Goal: Information Seeking & Learning: Learn about a topic

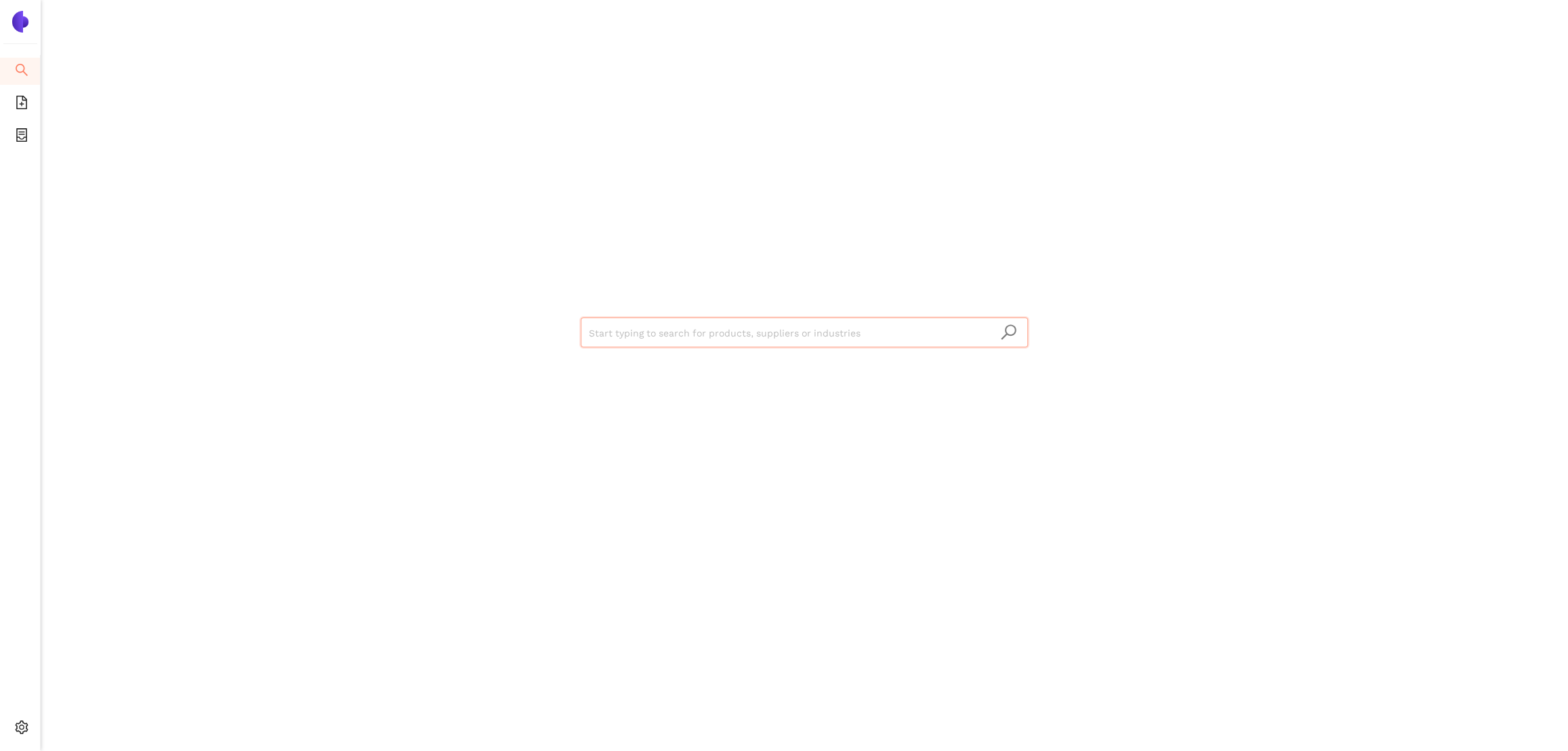
click at [722, 329] on input "search" at bounding box center [804, 333] width 431 height 30
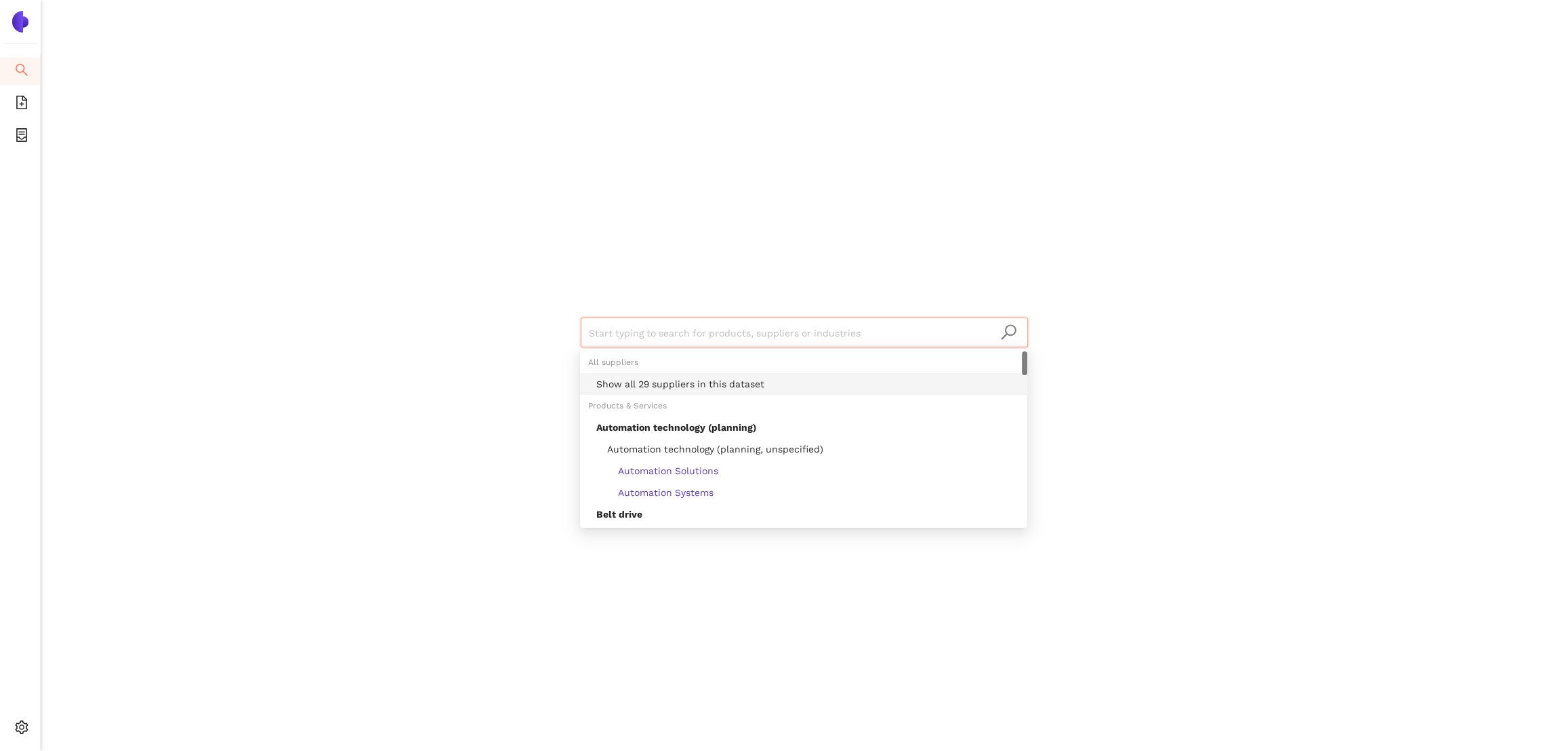
click at [754, 386] on div "Show all 29 suppliers in this dataset" at bounding box center [807, 383] width 423 height 15
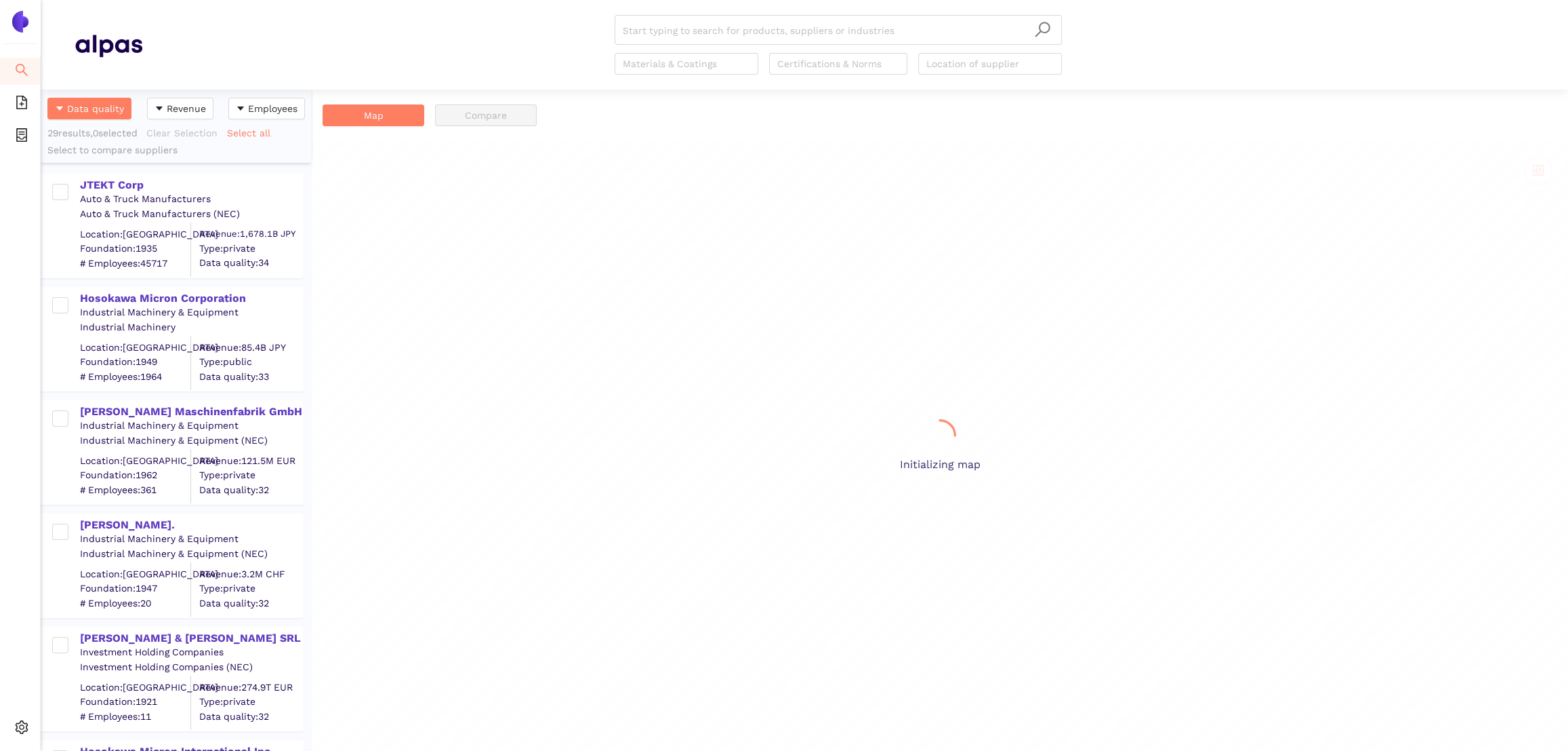
scroll to position [0, 1]
click at [101, 192] on div "Auto & Truck Manufacturers" at bounding box center [192, 199] width 223 height 13
click at [100, 186] on div "JTEKT Corp" at bounding box center [192, 185] width 223 height 15
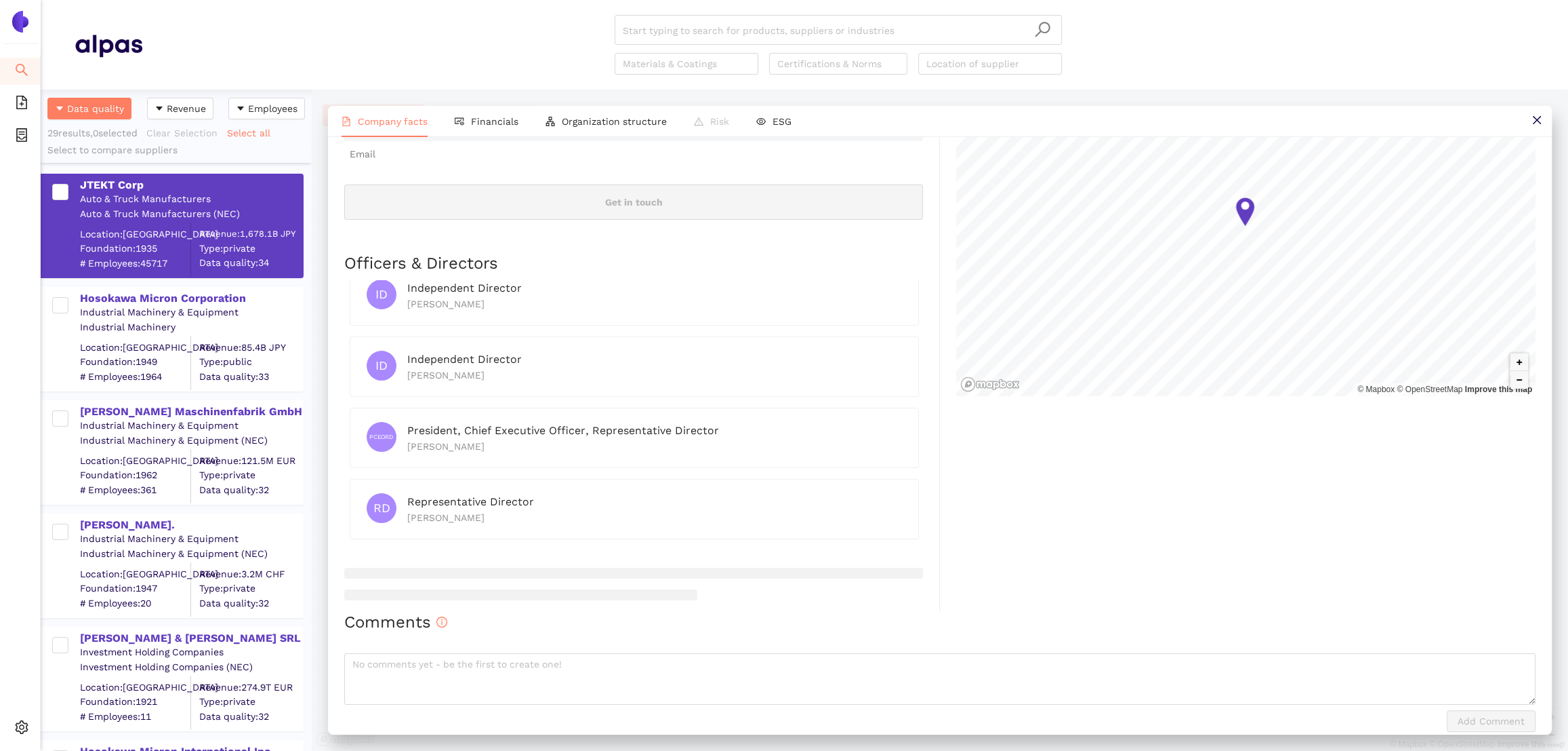
scroll to position [0, 0]
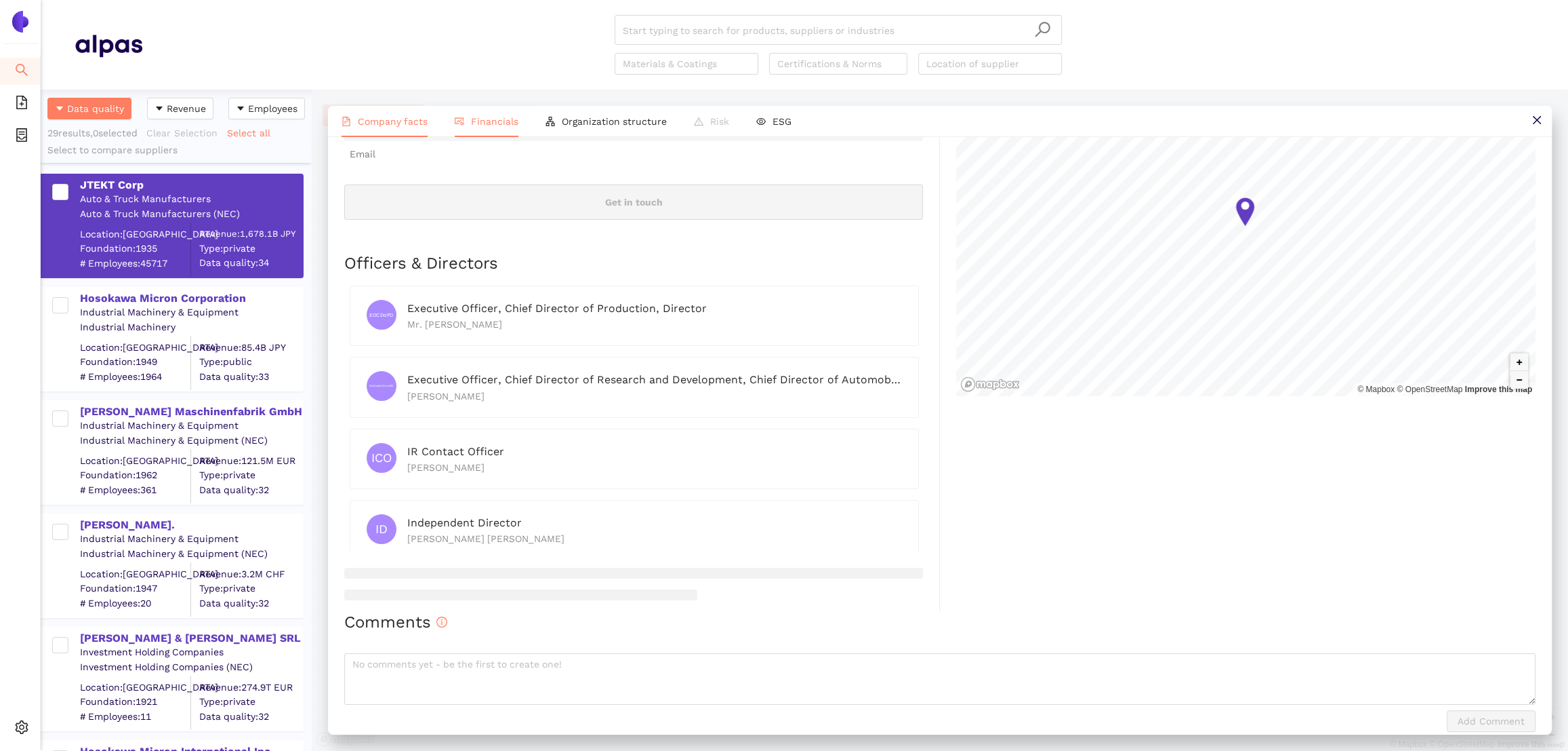
click at [513, 125] on span "Financials" at bounding box center [494, 122] width 47 height 11
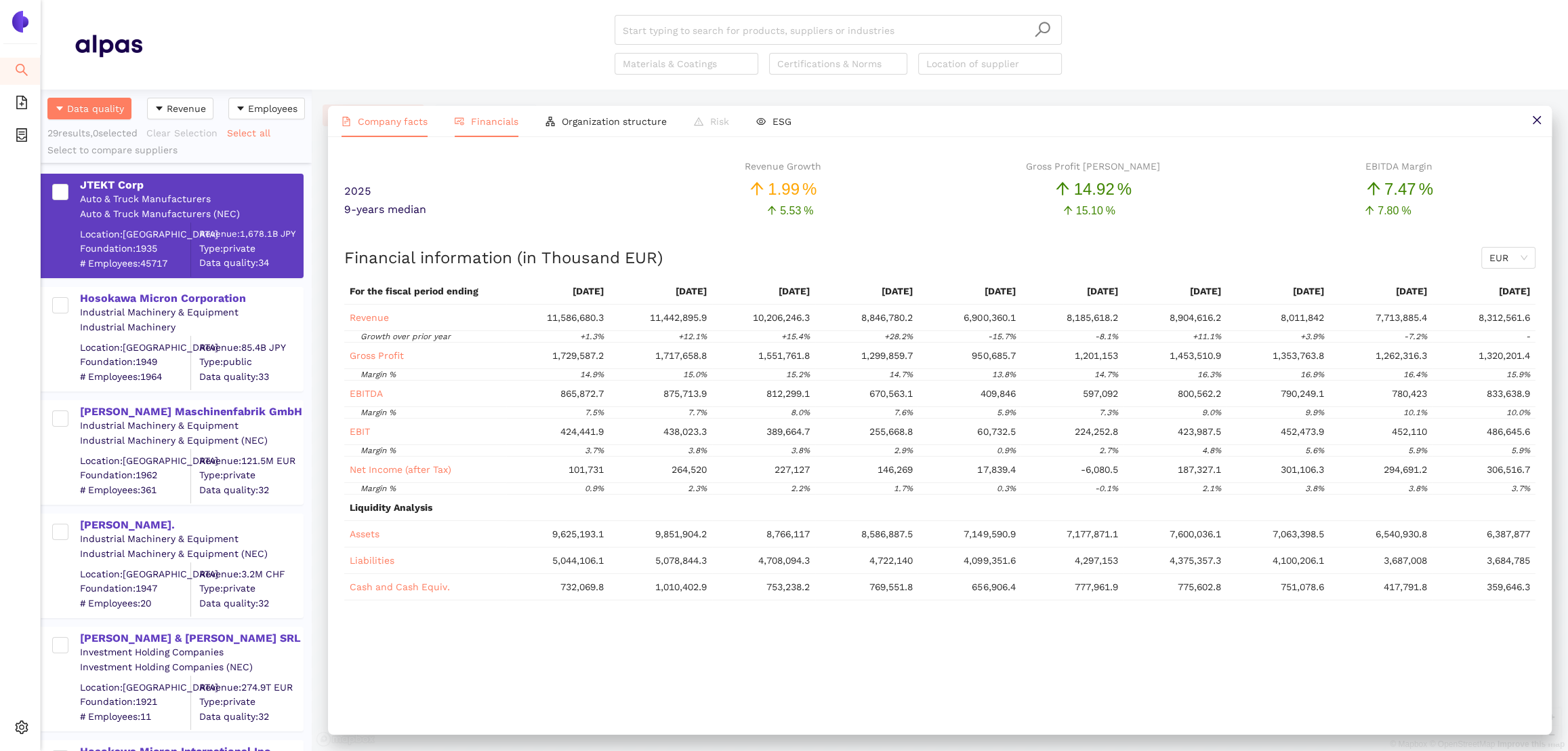
click at [402, 120] on span "Company facts" at bounding box center [393, 122] width 70 height 11
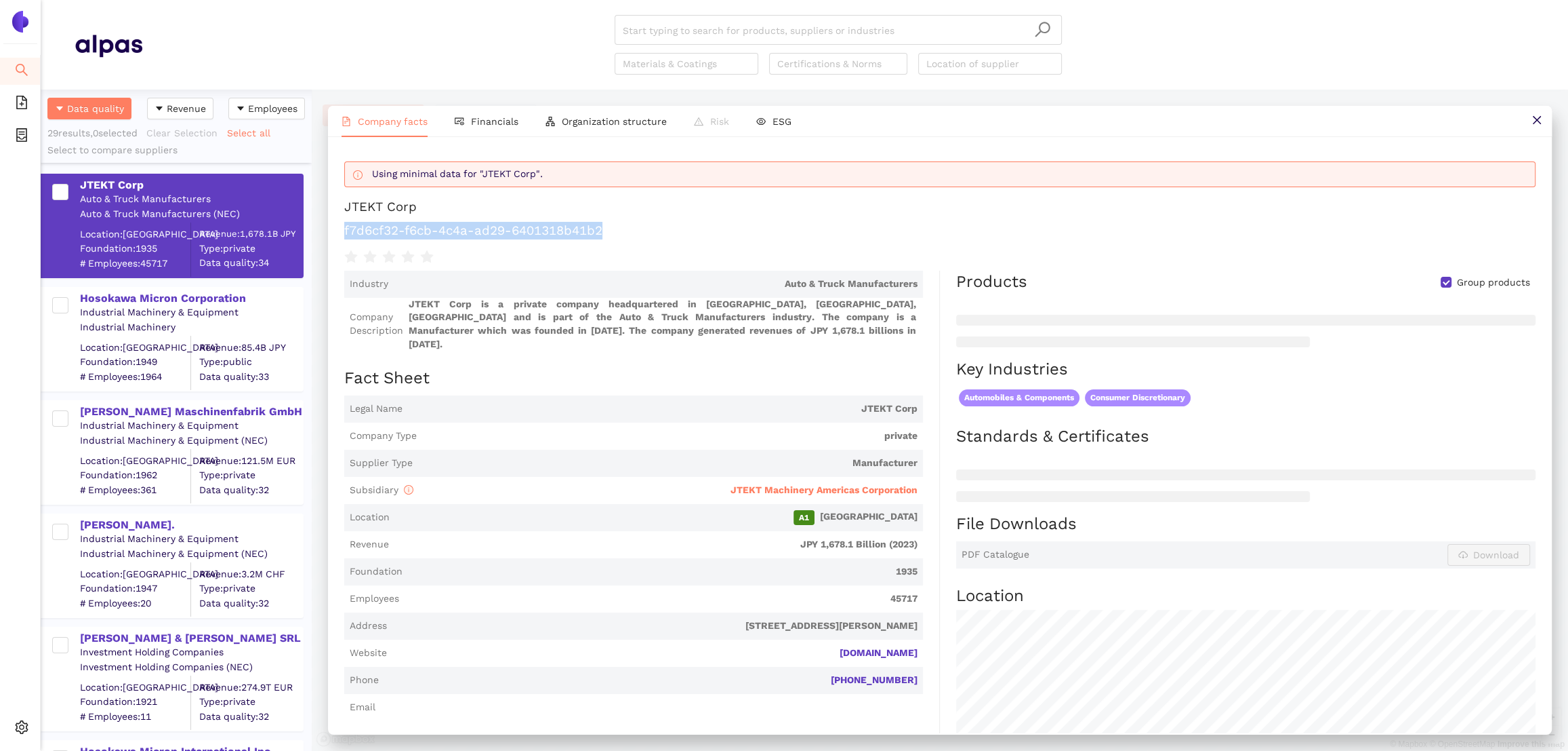
drag, startPoint x: 615, startPoint y: 230, endPoint x: 325, endPoint y: 228, distance: 290.0
click at [325, 228] on div "Company facts Financials Organization structure Risk ESG Using minimal data for…" at bounding box center [940, 420] width 1257 height 661
copy h1 "f7d6cf32-f6cb-4c4a-ad29-6401318b41b2"
click at [817, 485] on span "JTEKT Machinery Americas Corporation" at bounding box center [824, 490] width 187 height 11
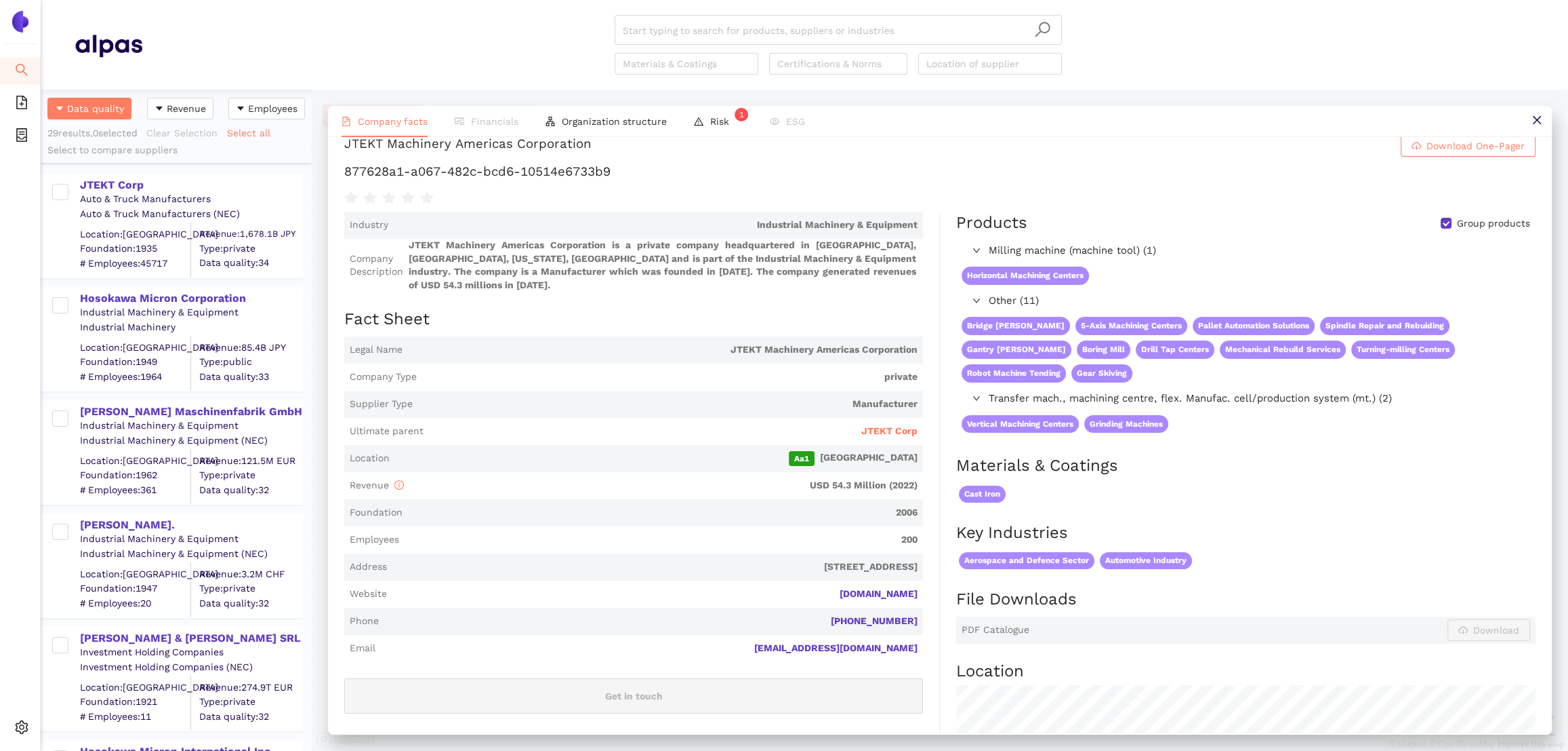
scroll to position [51, 0]
drag, startPoint x: 930, startPoint y: 577, endPoint x: 803, endPoint y: 579, distance: 127.0
click at [803, 579] on div "Industry Industrial Machinery & Equipment Company Description JTEKT Machinery A…" at bounding box center [642, 626] width 596 height 829
copy link "[DOMAIN_NAME]"
drag, startPoint x: 627, startPoint y: 177, endPoint x: 343, endPoint y: 175, distance: 284.0
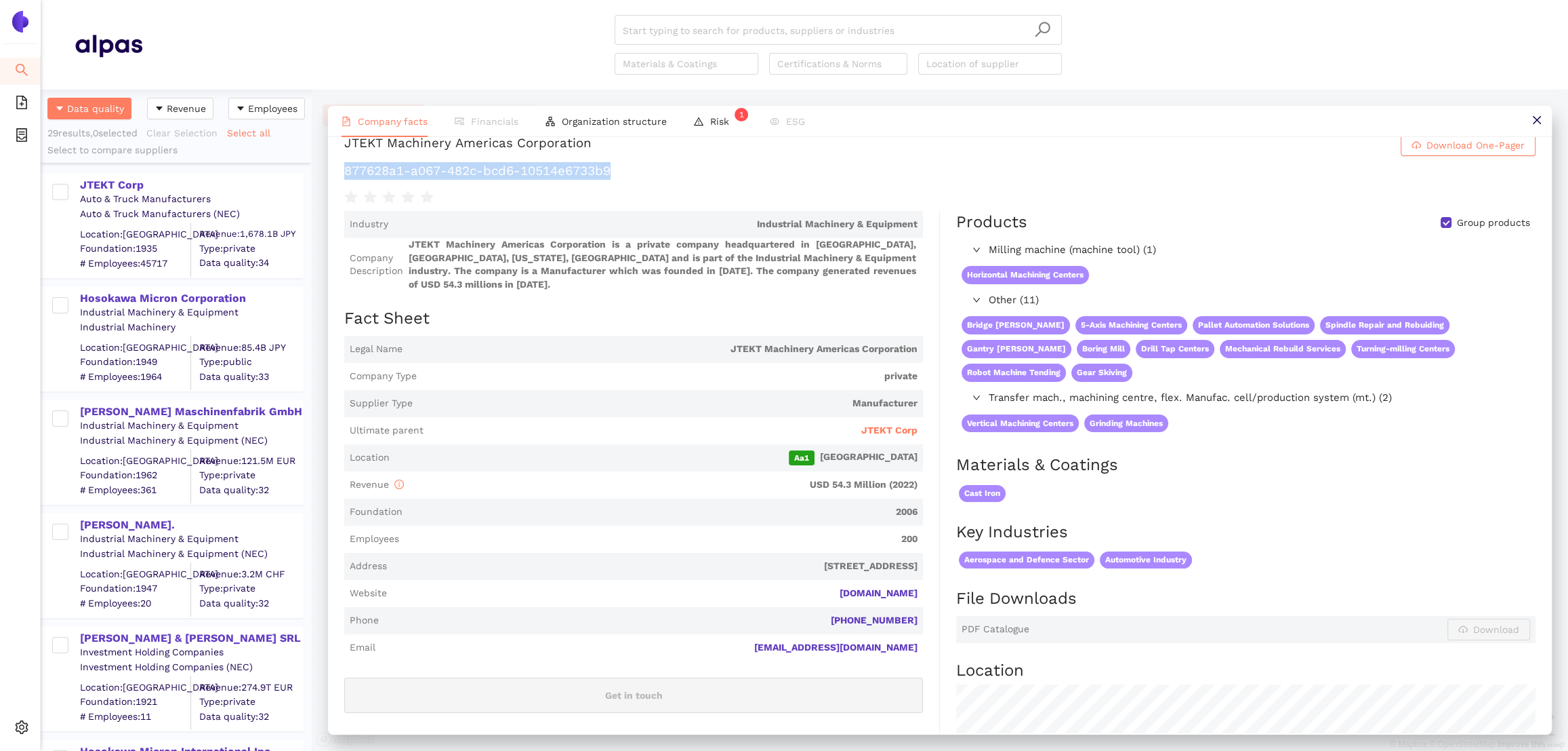
click at [344, 175] on h1 "877628a1-a067-482c-bcd6-10514e6733b9" at bounding box center [940, 171] width 1191 height 18
copy h1 "877628a1-a067-482c-bcd6-10514e6733b9"
